Goal: Information Seeking & Learning: Learn about a topic

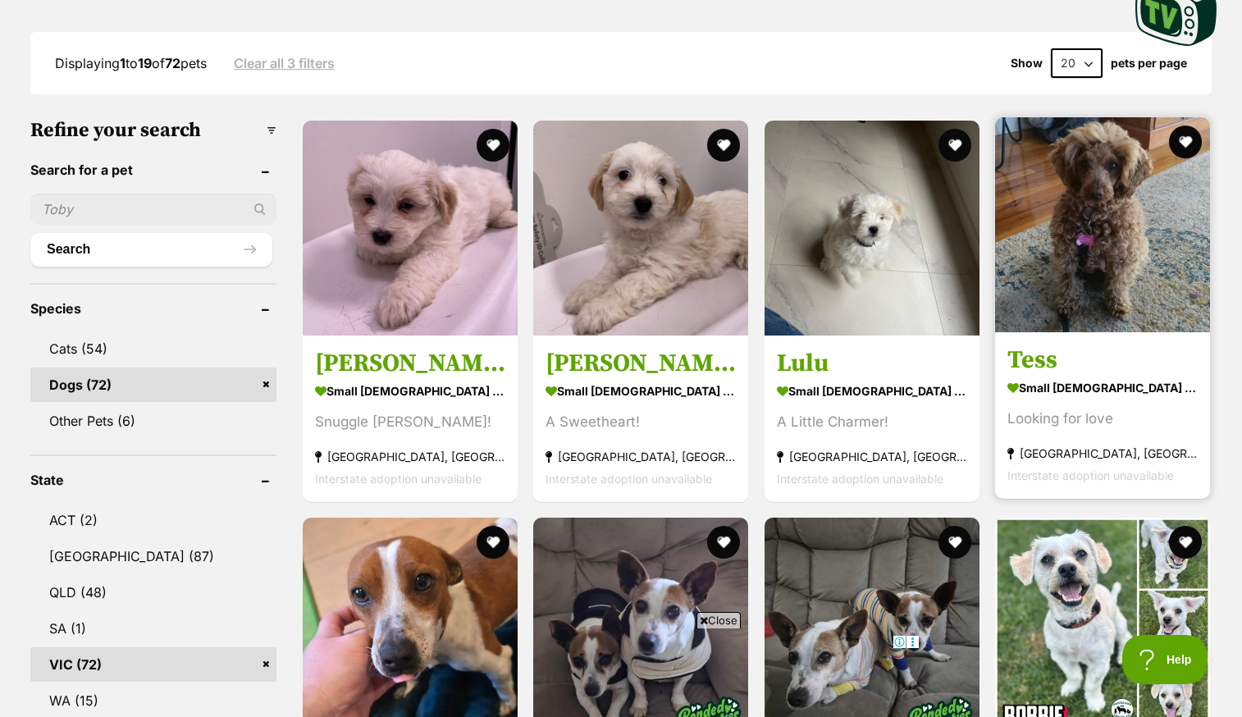
scroll to position [431, 0]
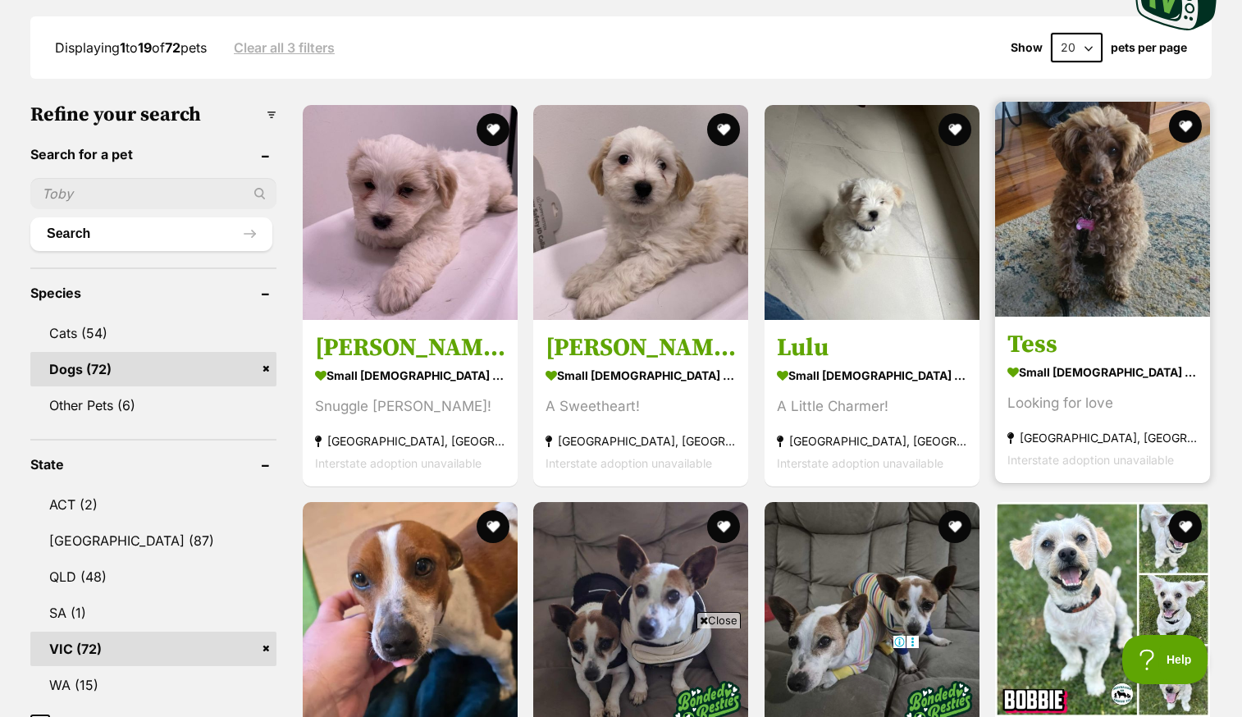
click at [1099, 200] on img at bounding box center [1102, 209] width 215 height 215
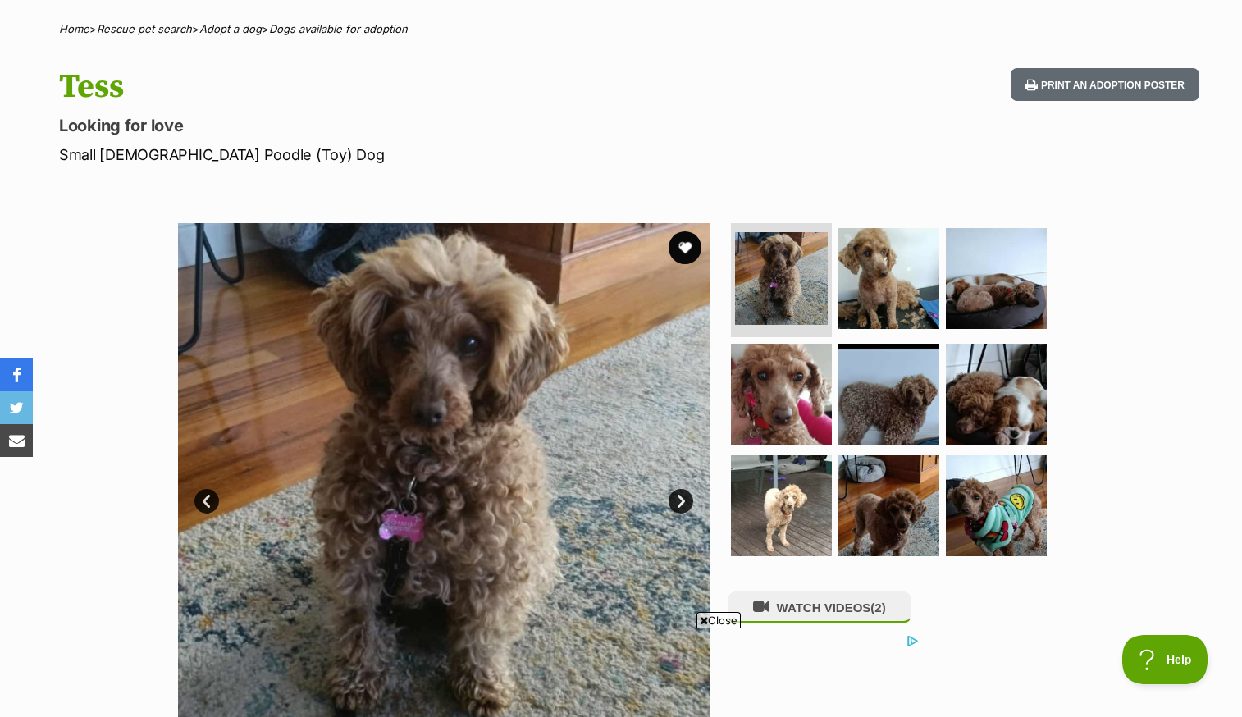
scroll to position [125, 0]
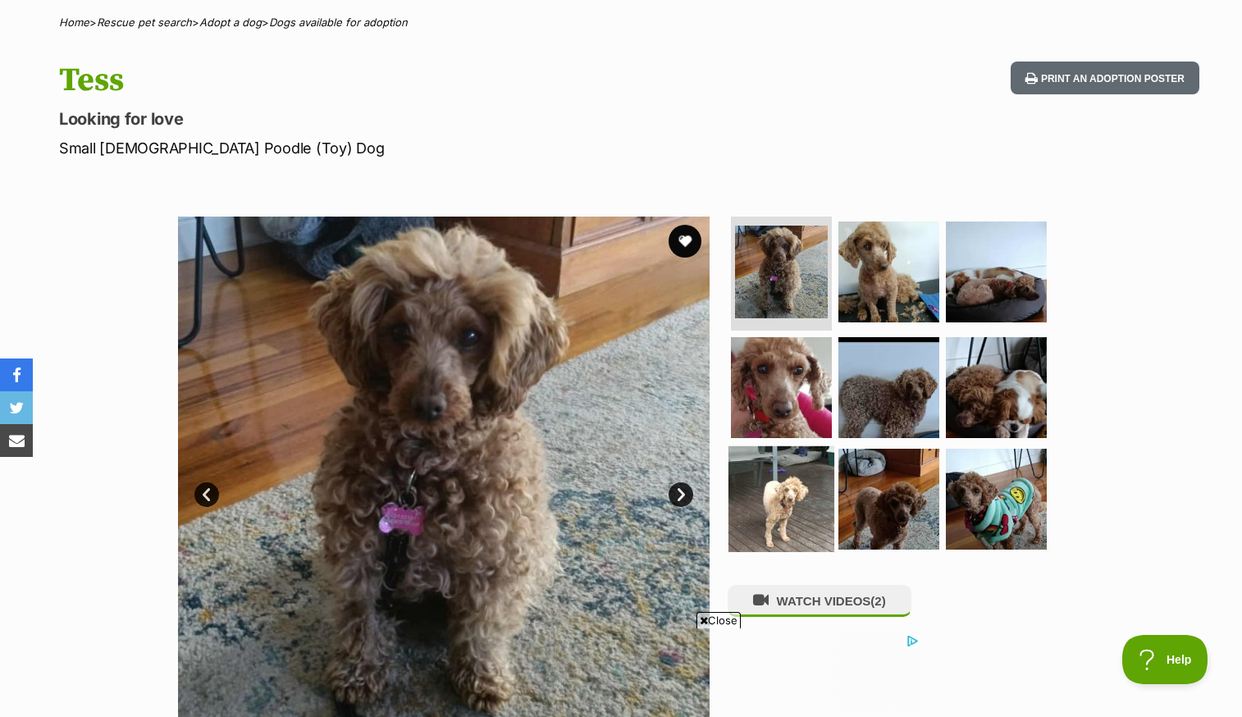
click at [789, 529] on img at bounding box center [781, 499] width 106 height 106
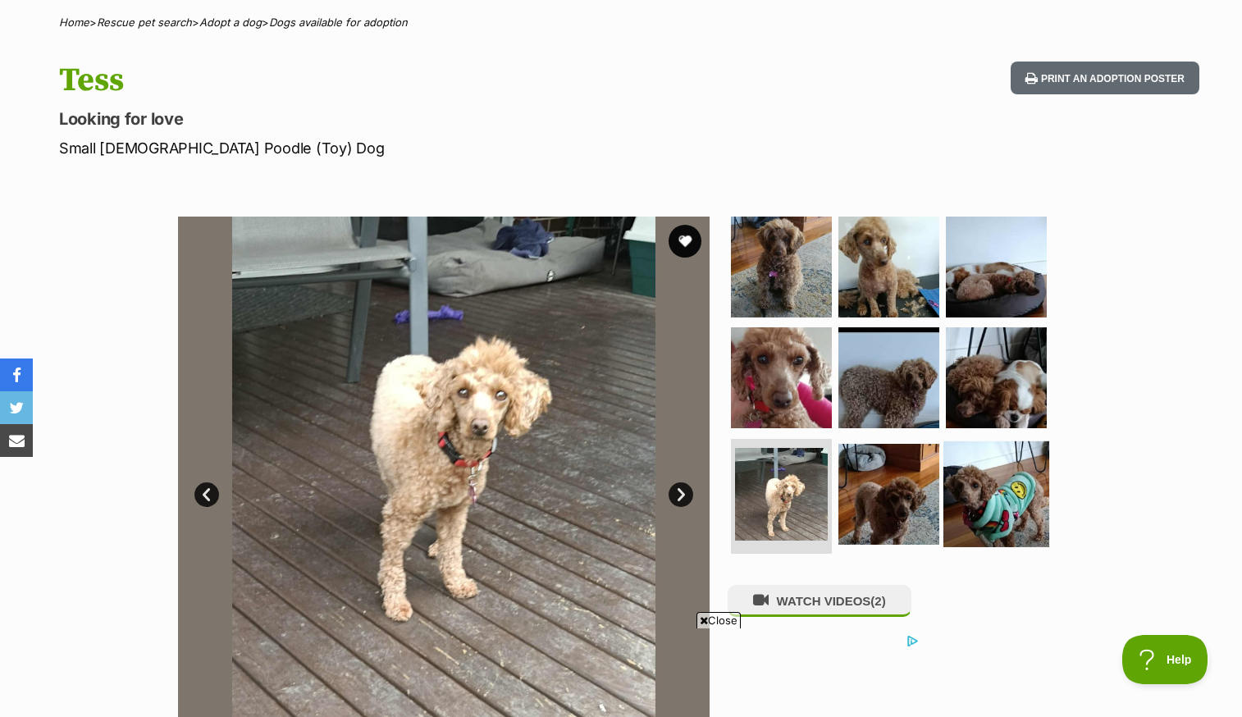
click at [987, 499] on img at bounding box center [996, 494] width 106 height 106
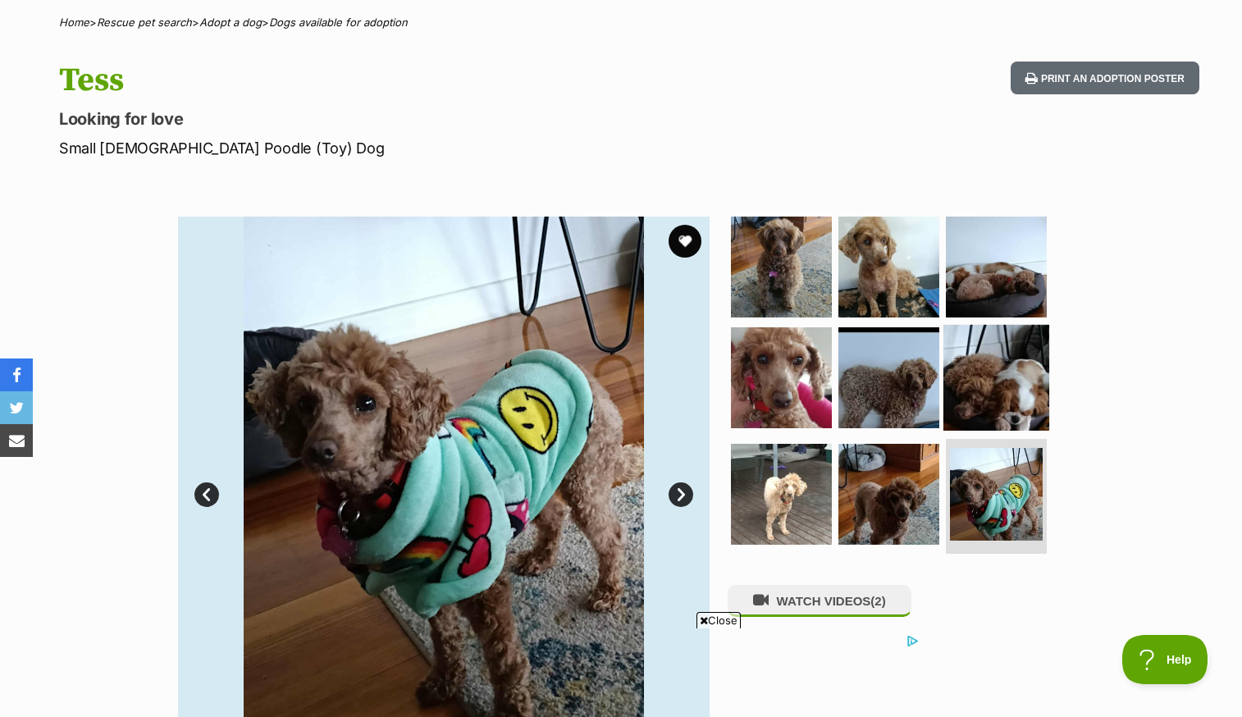
click at [980, 397] on img at bounding box center [996, 378] width 106 height 106
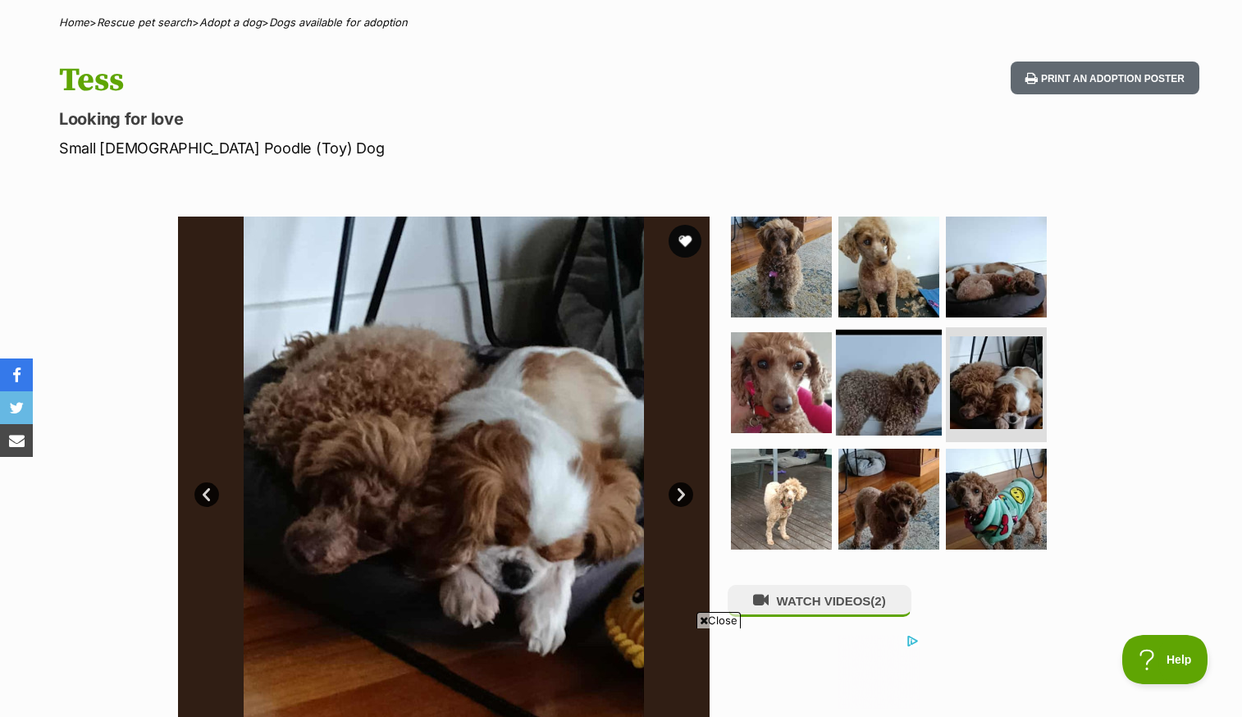
click at [909, 390] on img at bounding box center [889, 383] width 106 height 106
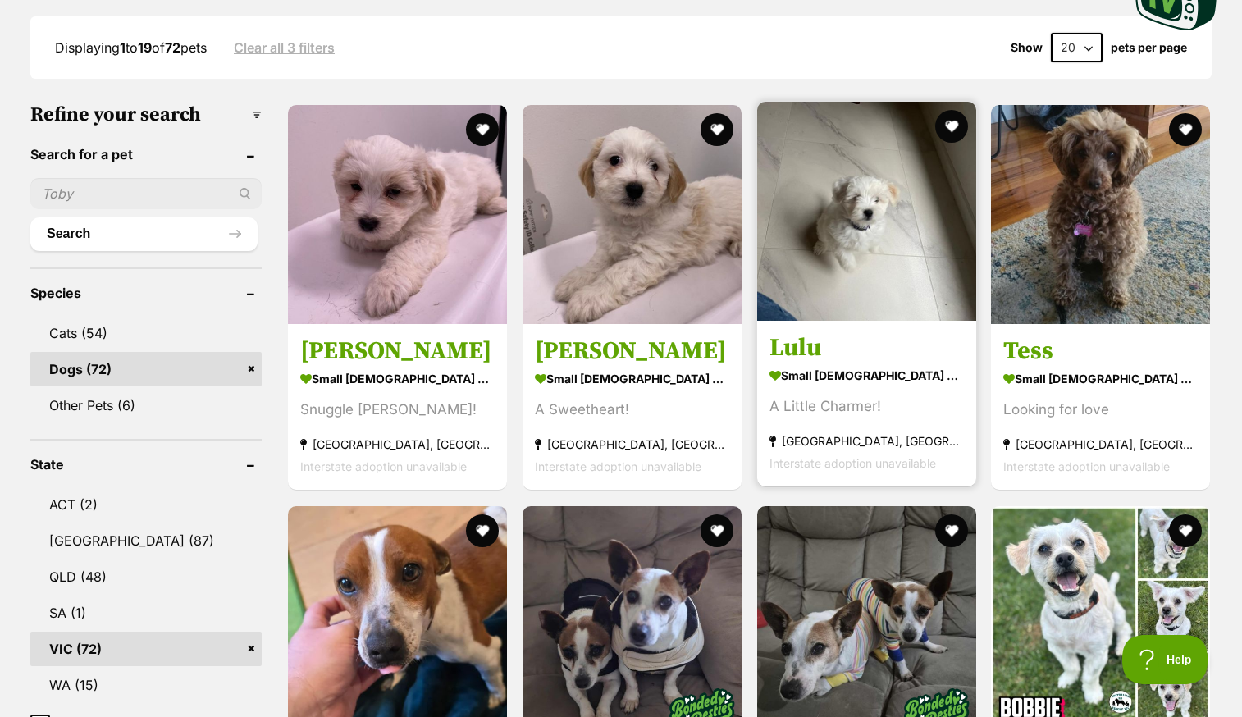
click at [826, 233] on img at bounding box center [866, 211] width 219 height 219
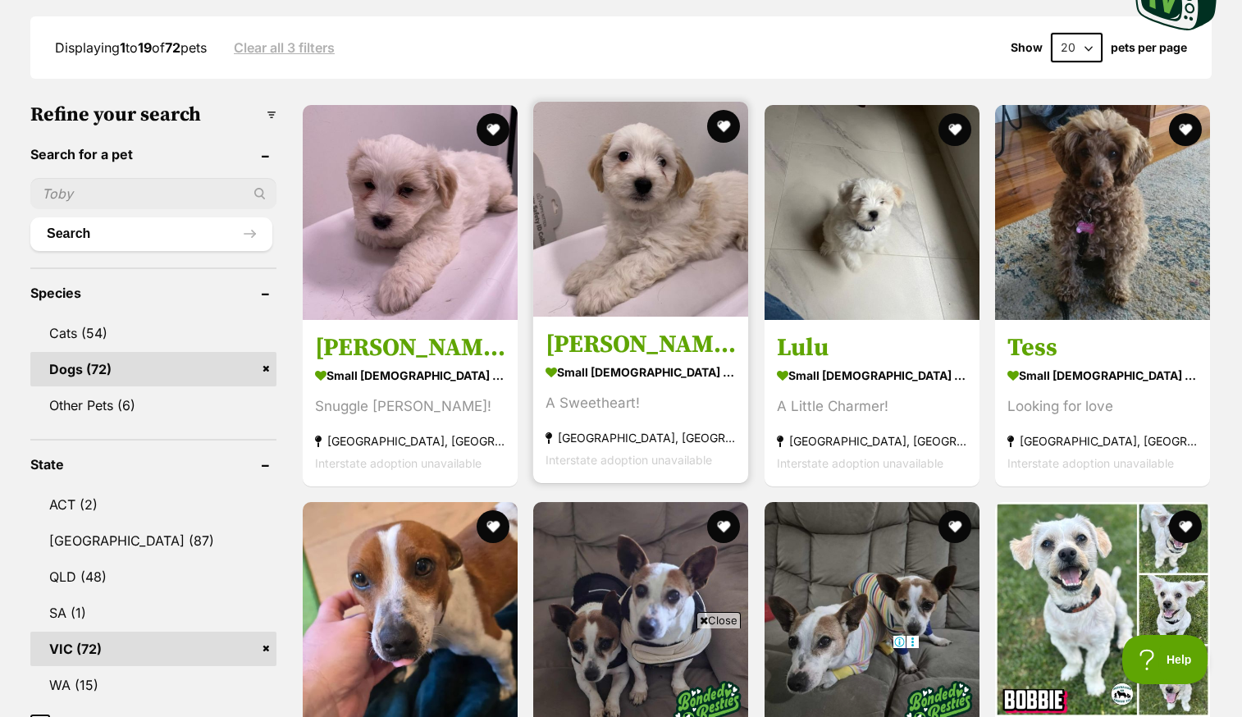
click at [613, 186] on img at bounding box center [640, 209] width 215 height 215
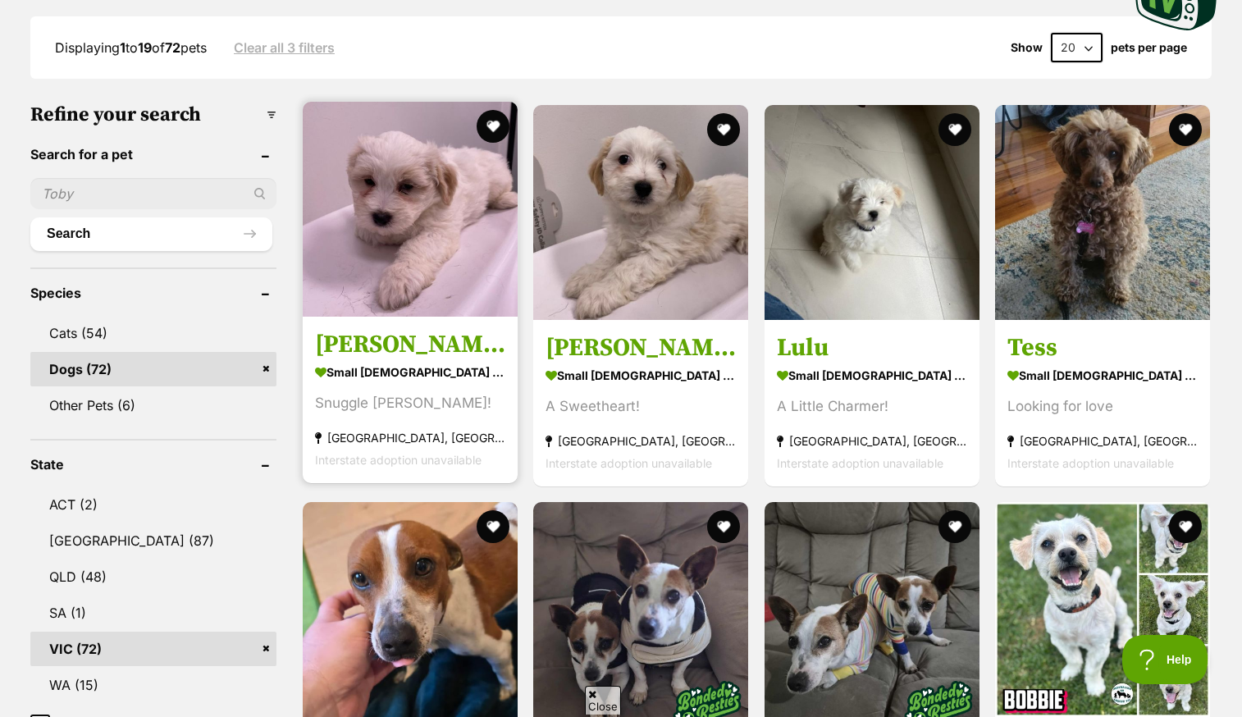
click at [391, 214] on img at bounding box center [410, 209] width 215 height 215
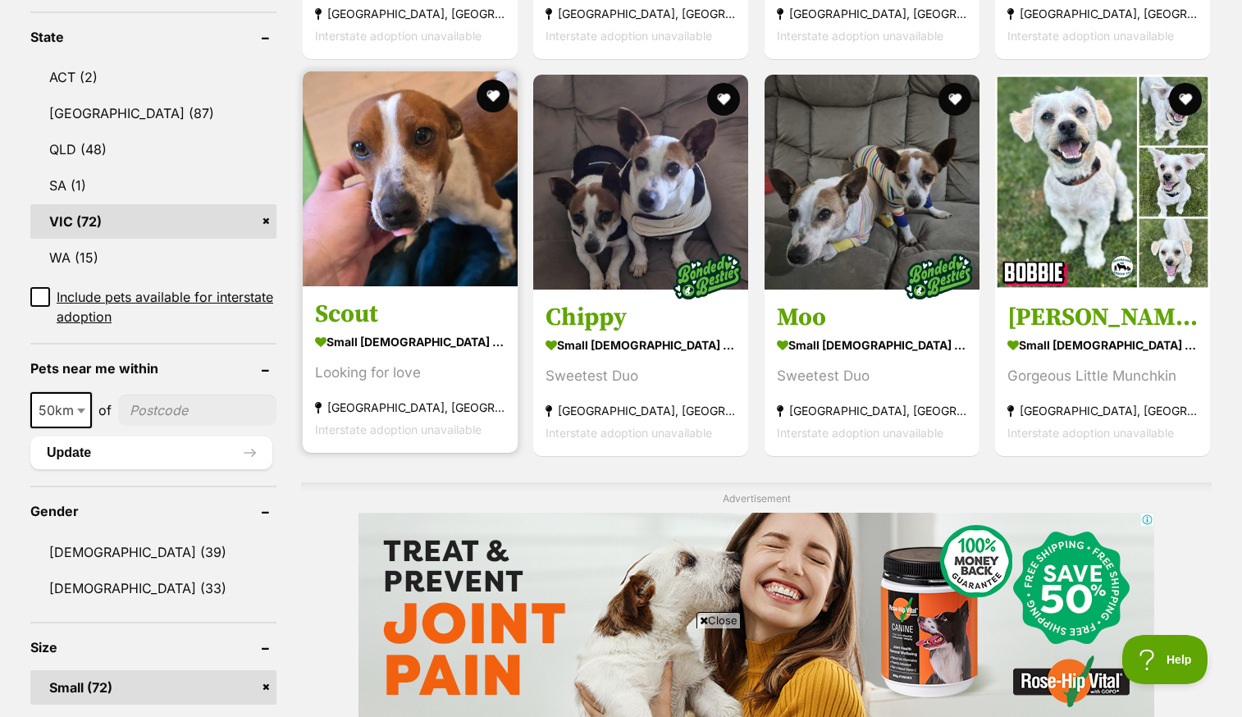
click at [439, 165] on img at bounding box center [410, 178] width 215 height 215
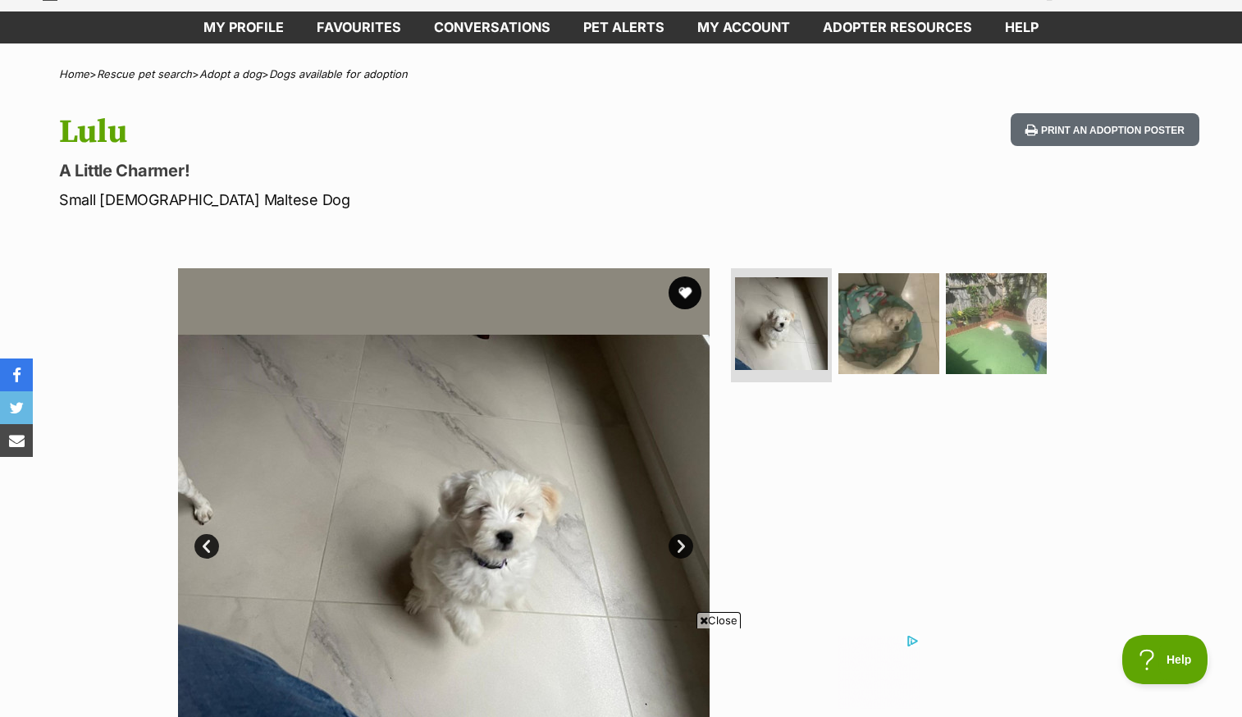
scroll to position [162, 0]
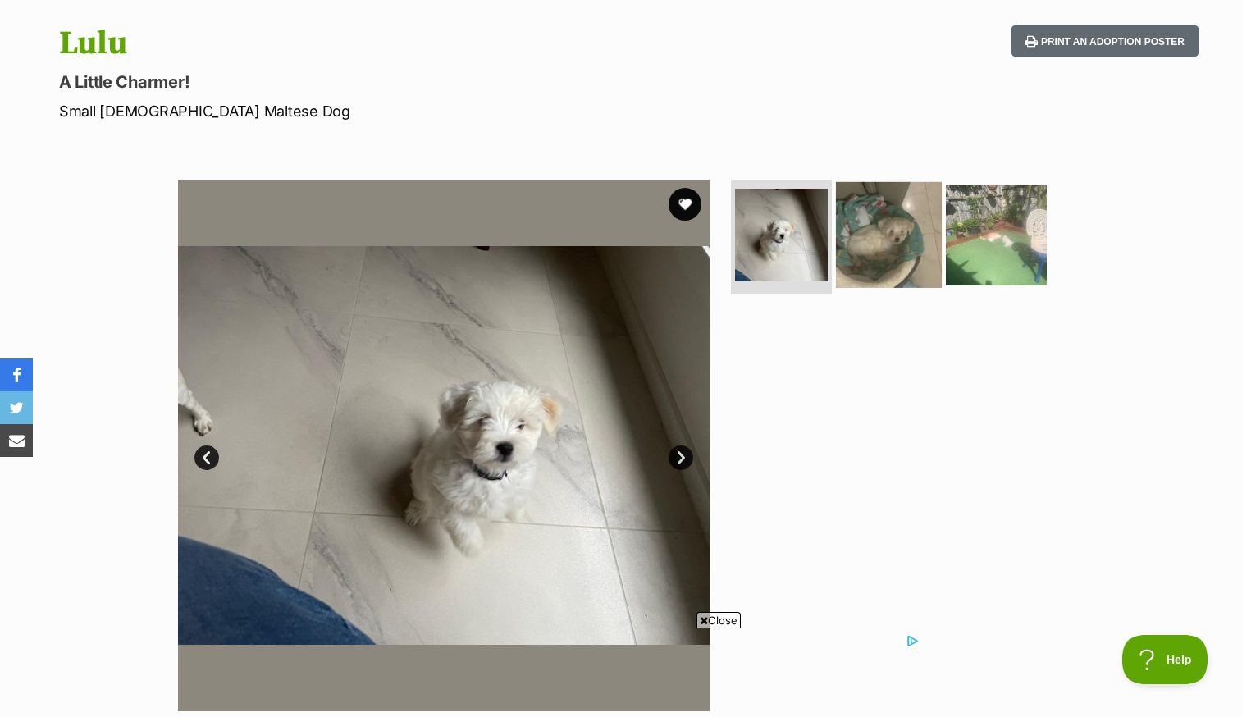
click at [878, 230] on img at bounding box center [889, 234] width 106 height 106
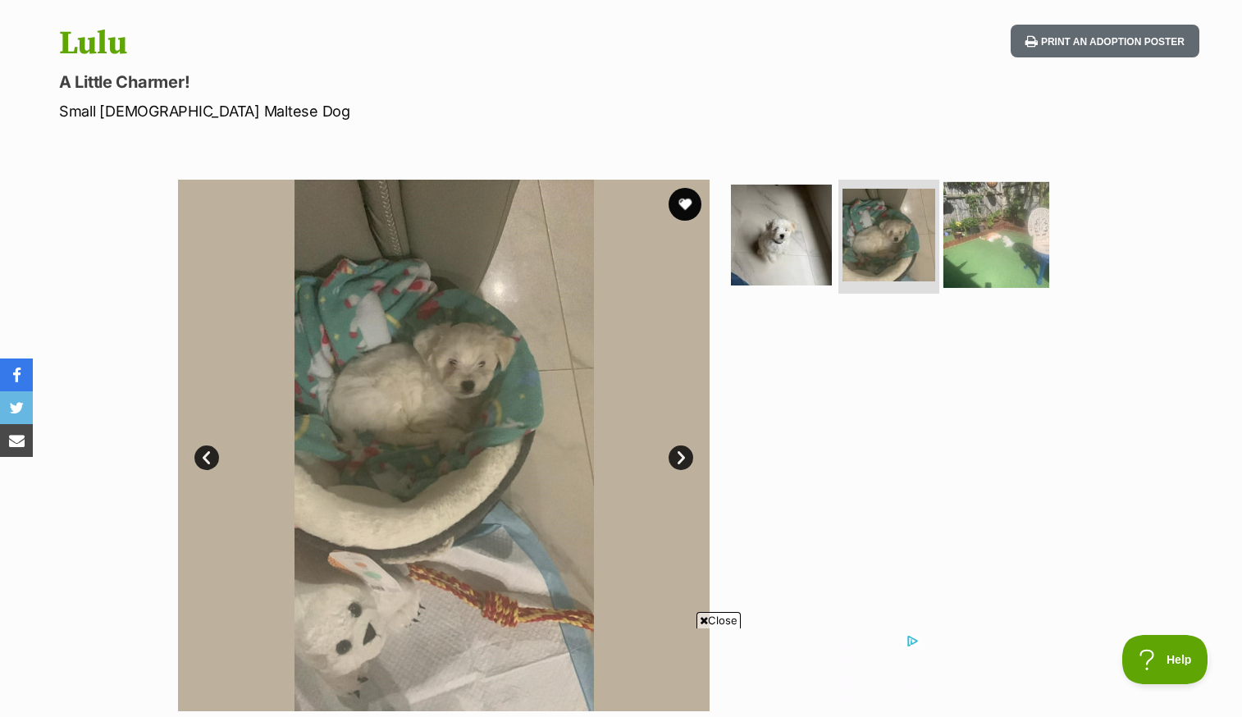
click at [963, 227] on img at bounding box center [996, 234] width 106 height 106
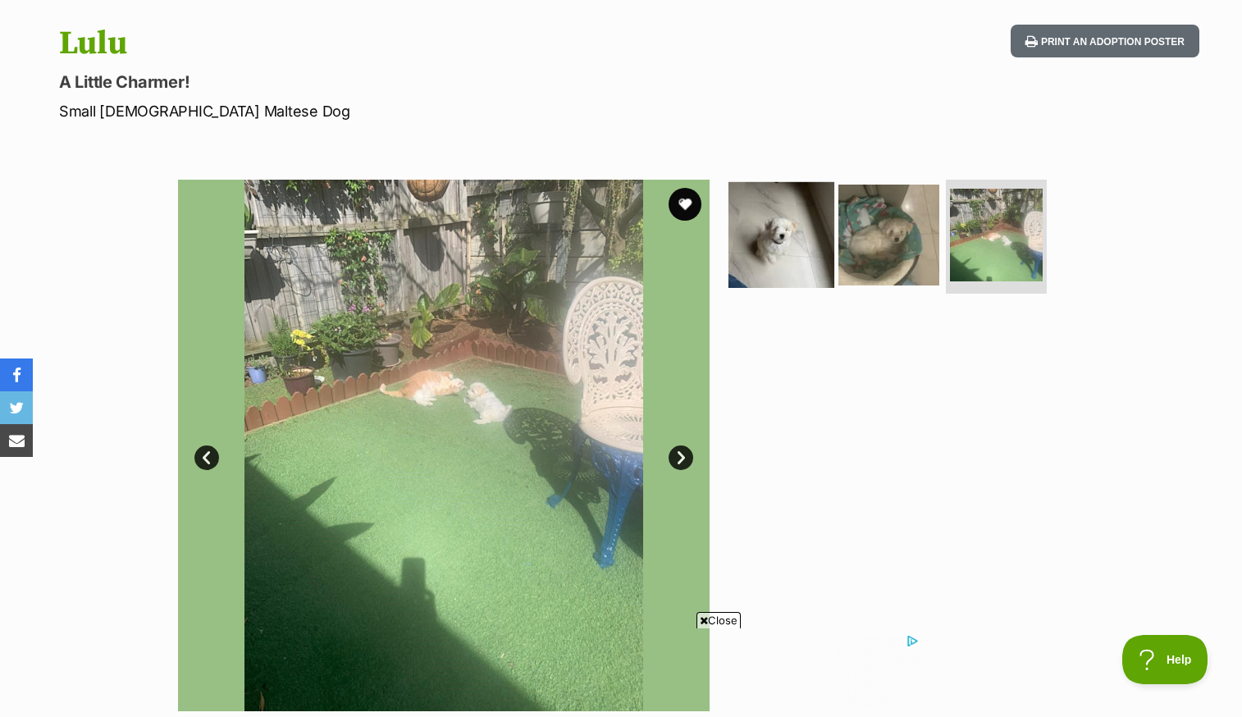
click at [783, 262] on img at bounding box center [781, 234] width 106 height 106
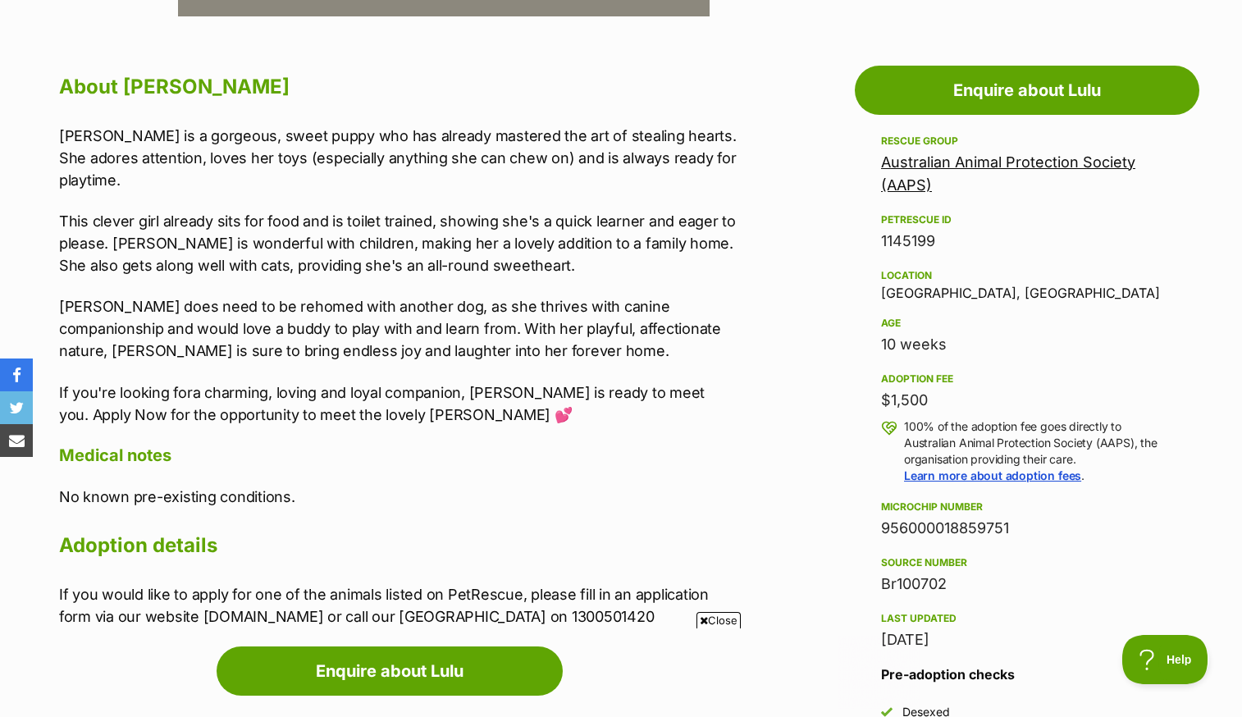
scroll to position [0, 0]
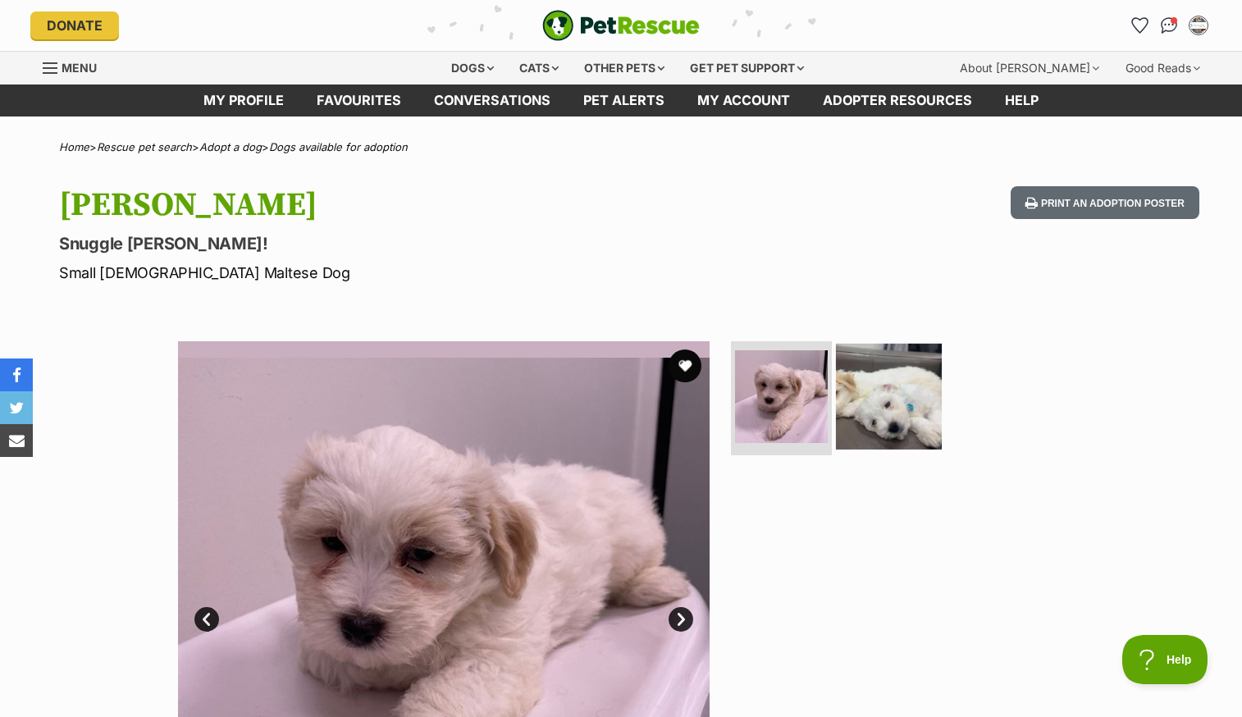
click at [861, 408] on img at bounding box center [889, 396] width 106 height 106
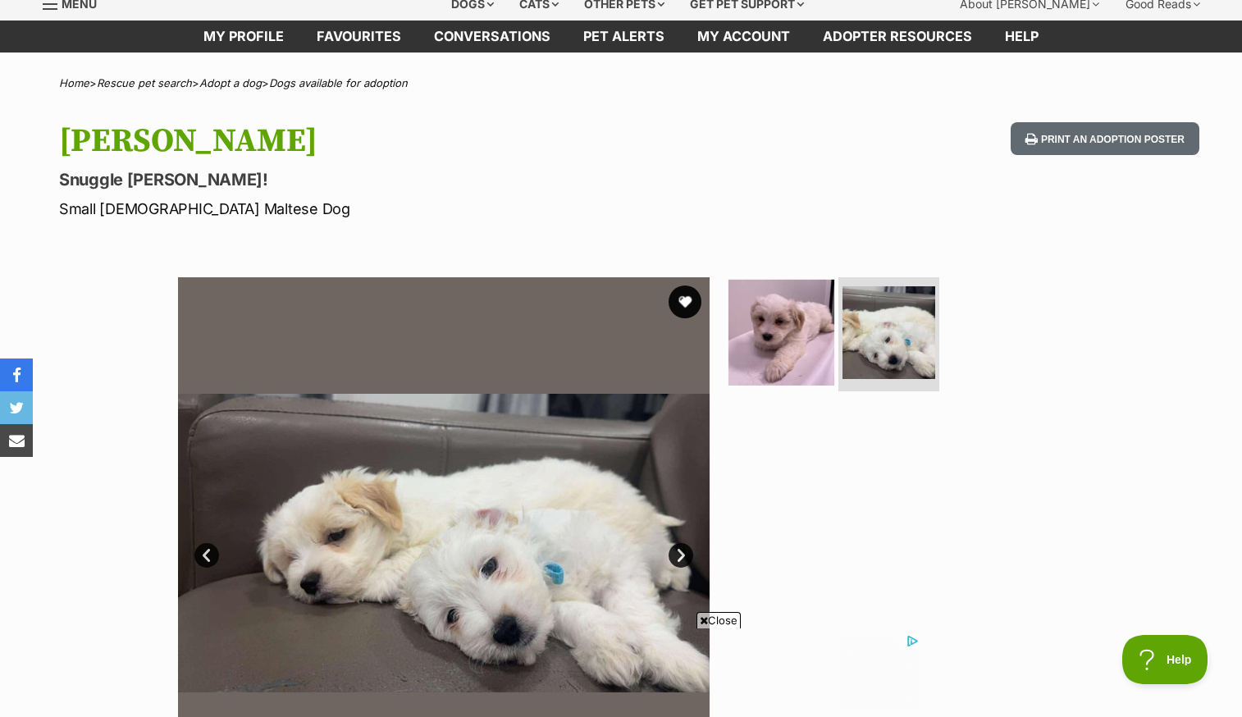
click at [778, 346] on img at bounding box center [781, 332] width 106 height 106
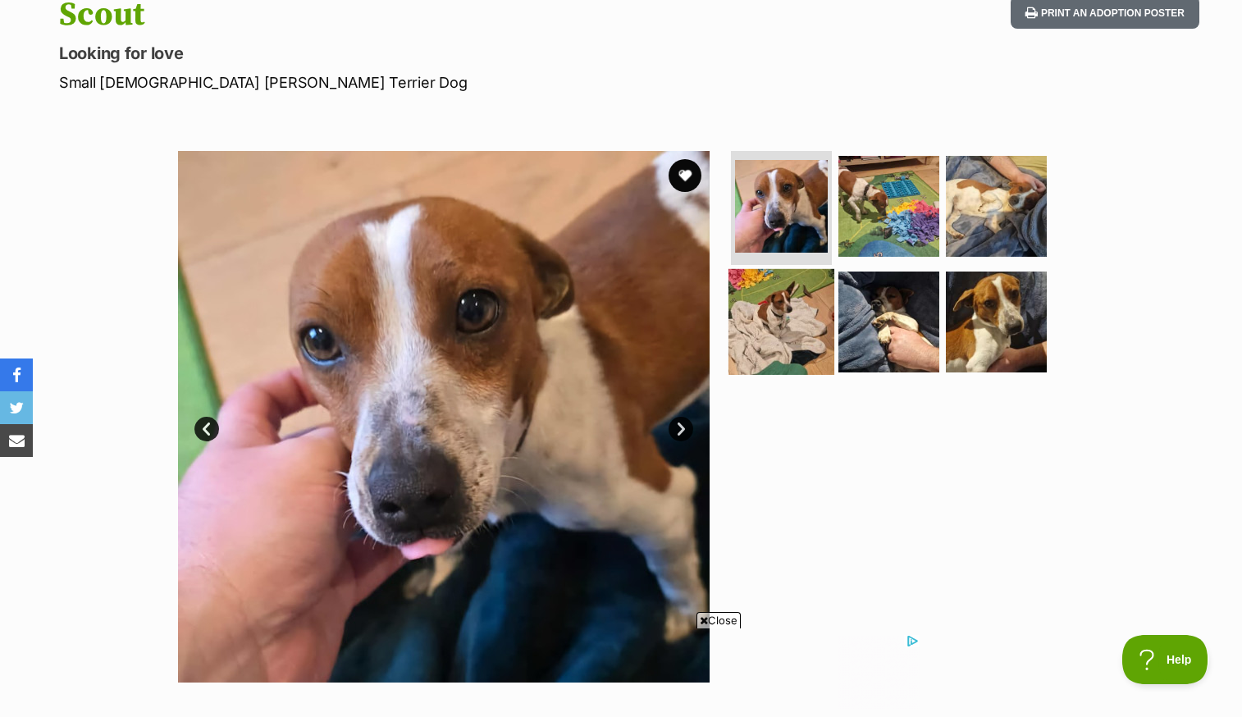
click at [796, 317] on img at bounding box center [781, 322] width 106 height 106
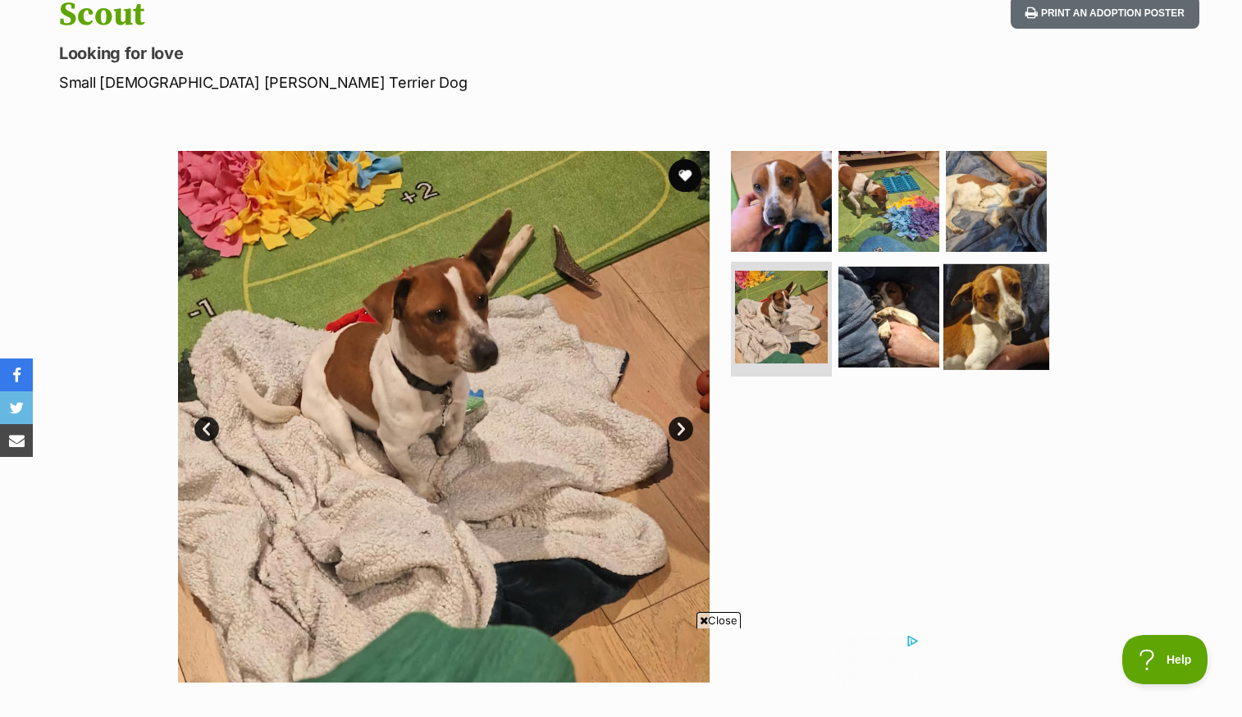
click at [999, 280] on img at bounding box center [996, 317] width 106 height 106
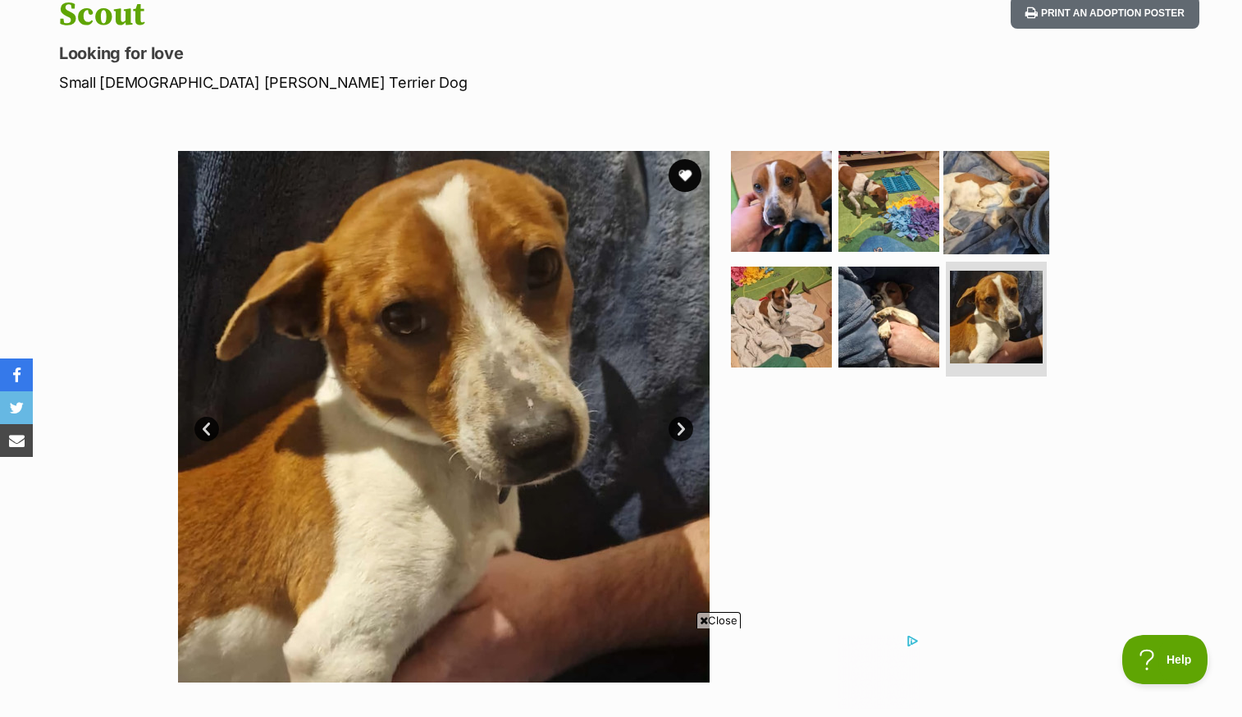
click at [993, 198] on img at bounding box center [996, 201] width 106 height 106
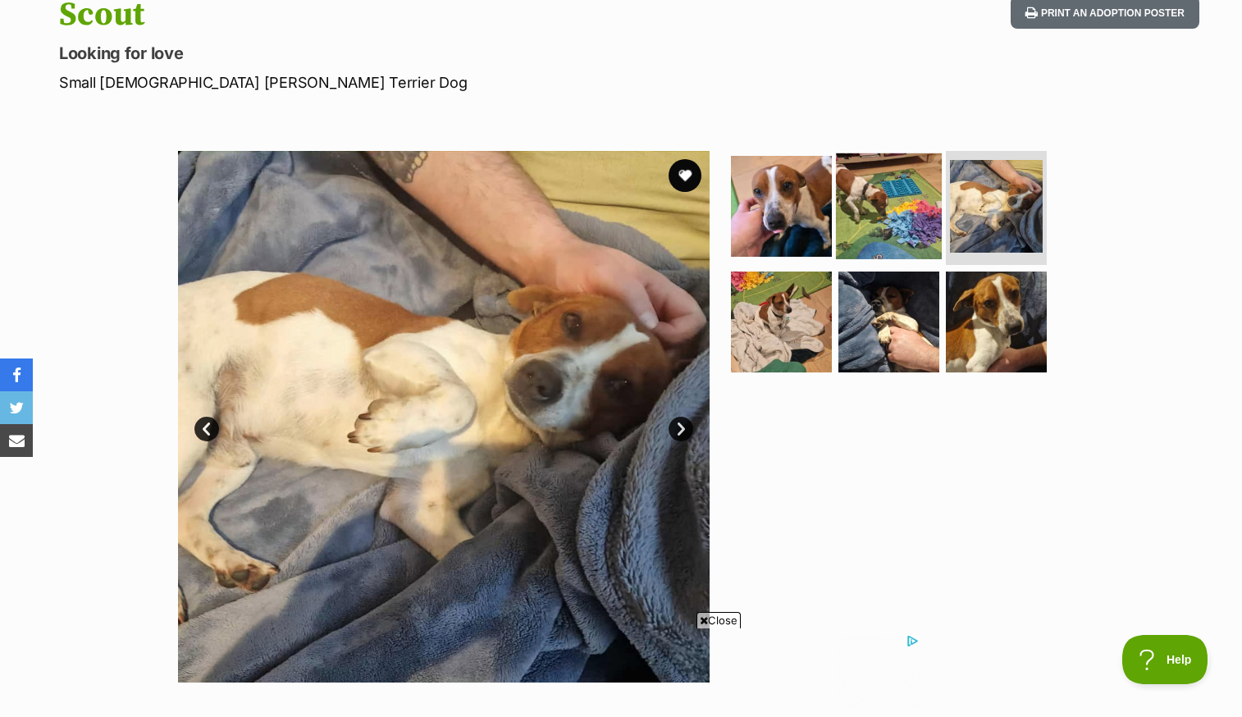
click at [899, 214] on img at bounding box center [889, 206] width 106 height 106
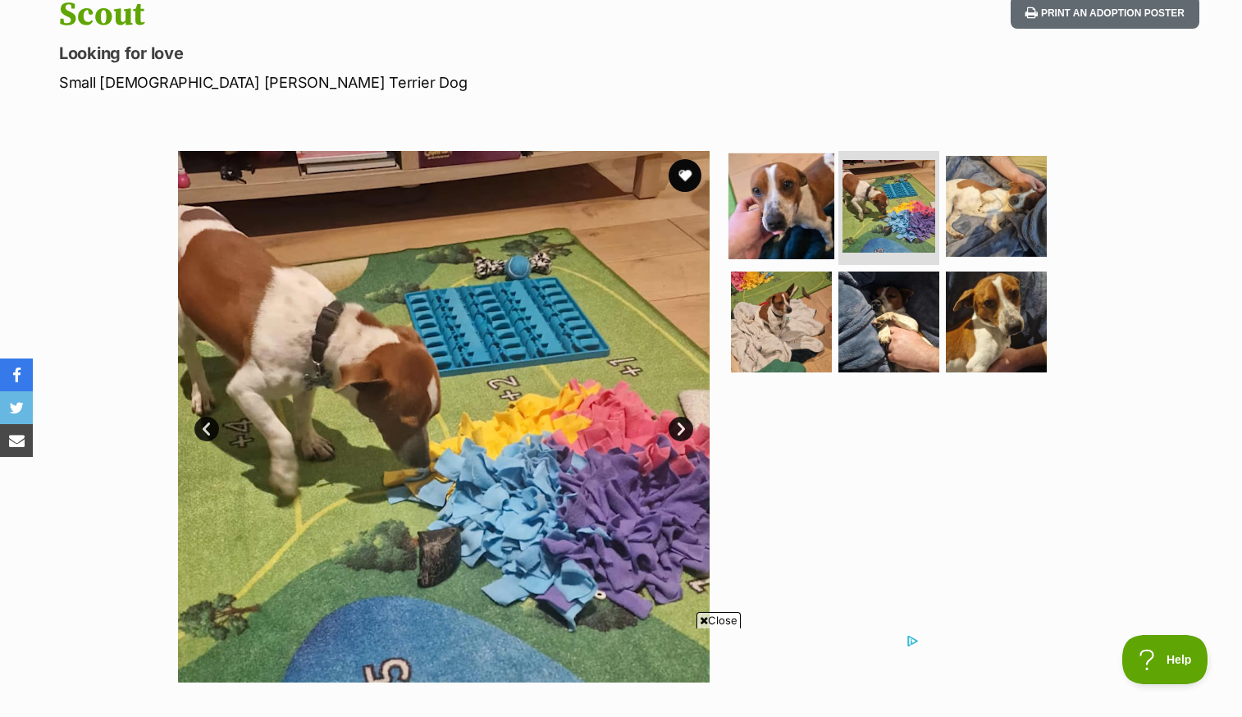
click at [827, 224] on img at bounding box center [781, 206] width 106 height 106
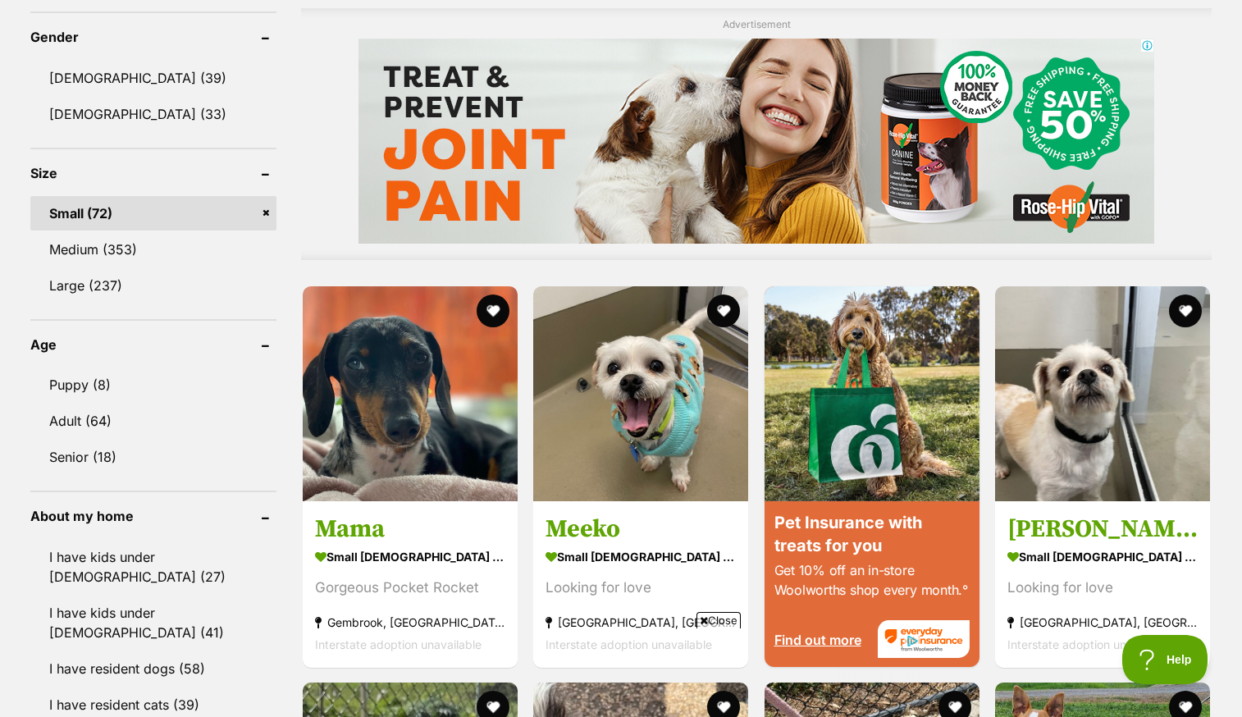
scroll to position [1334, 0]
